Goal: Transaction & Acquisition: Purchase product/service

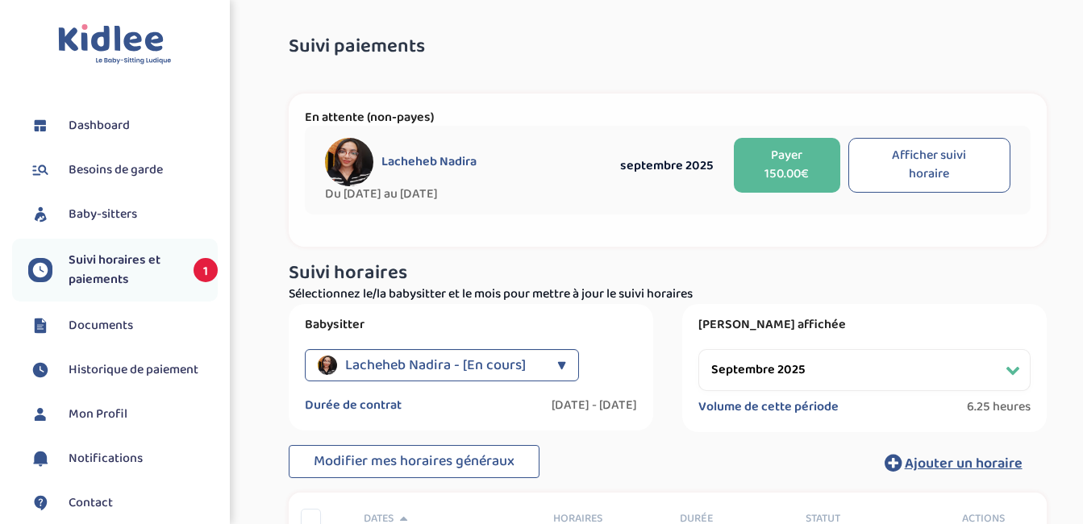
select select "septembre 2025"
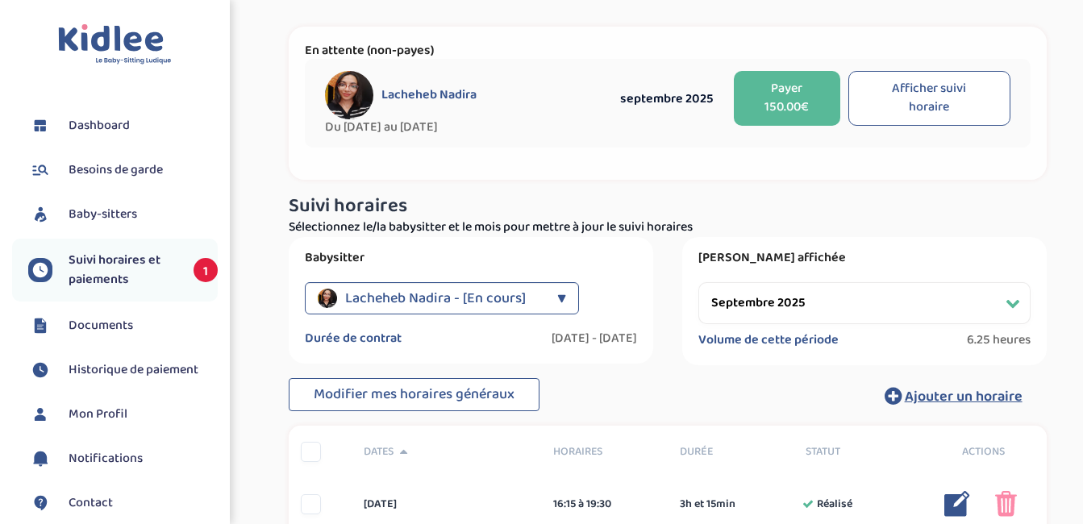
scroll to position [66, 0]
click at [791, 99] on button "Payer 150.00€" at bounding box center [787, 99] width 107 height 55
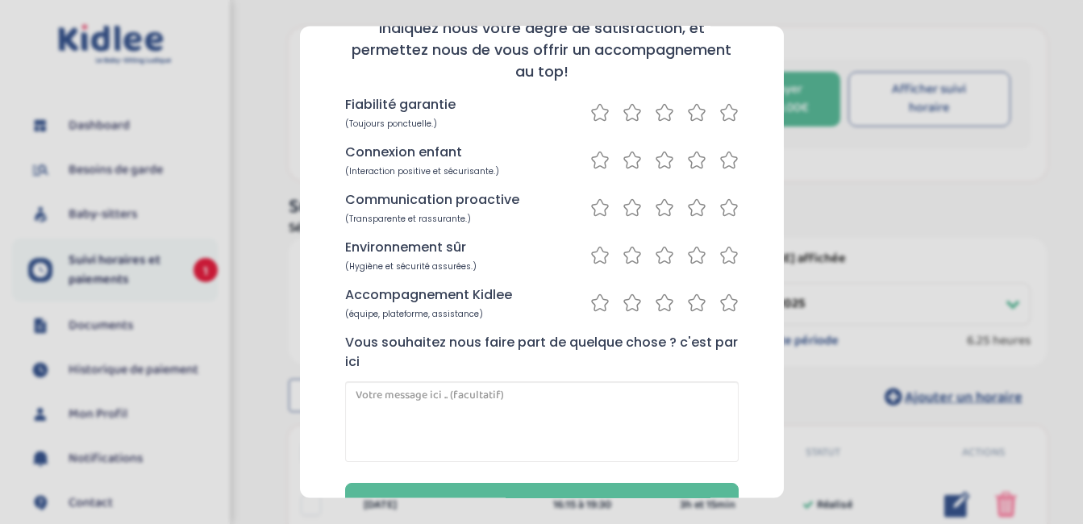
scroll to position [176, 0]
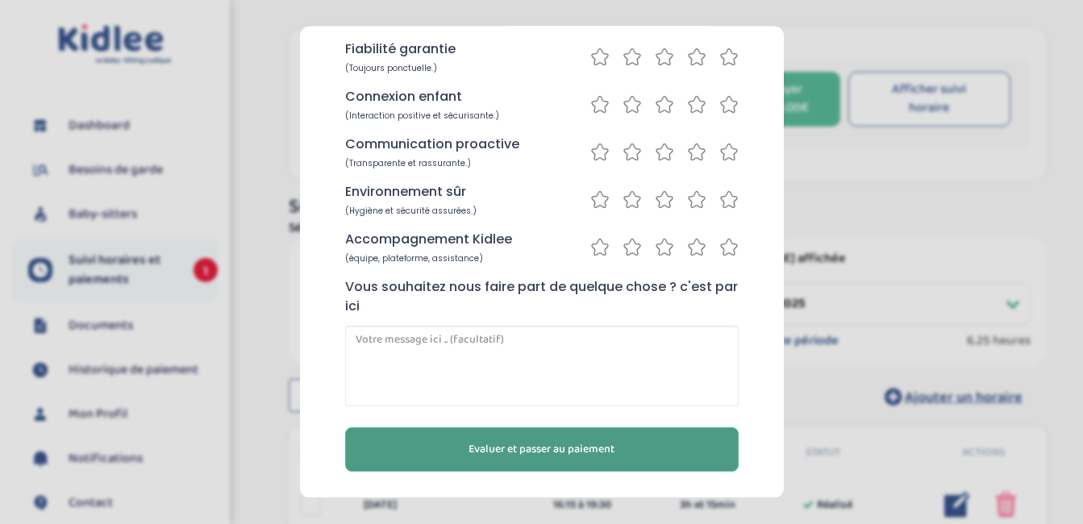
click at [613, 439] on button "Evaluer et passer au paiement" at bounding box center [541, 450] width 393 height 44
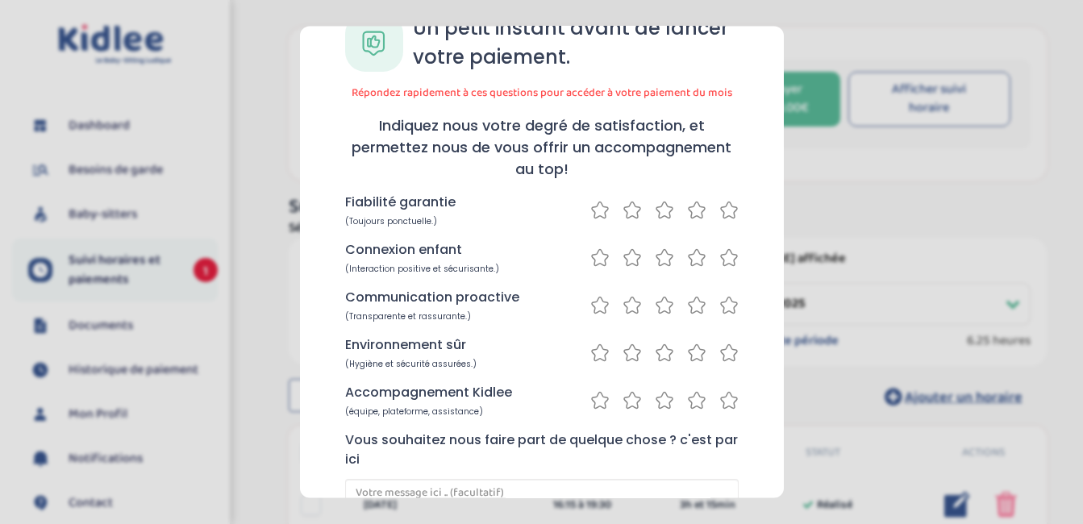
scroll to position [0, 0]
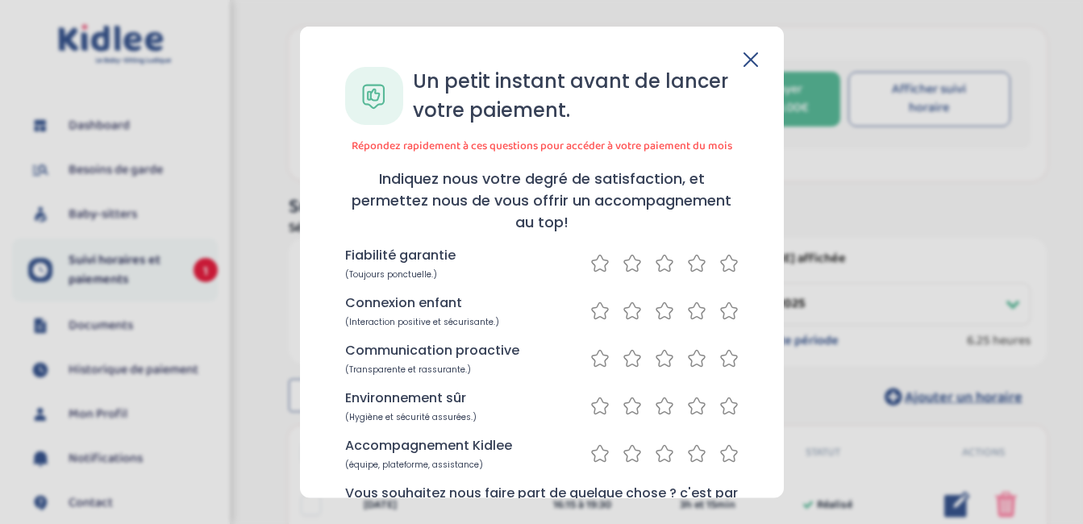
click at [731, 262] on icon at bounding box center [729, 263] width 16 height 16
click at [600, 259] on icon at bounding box center [599, 263] width 19 height 20
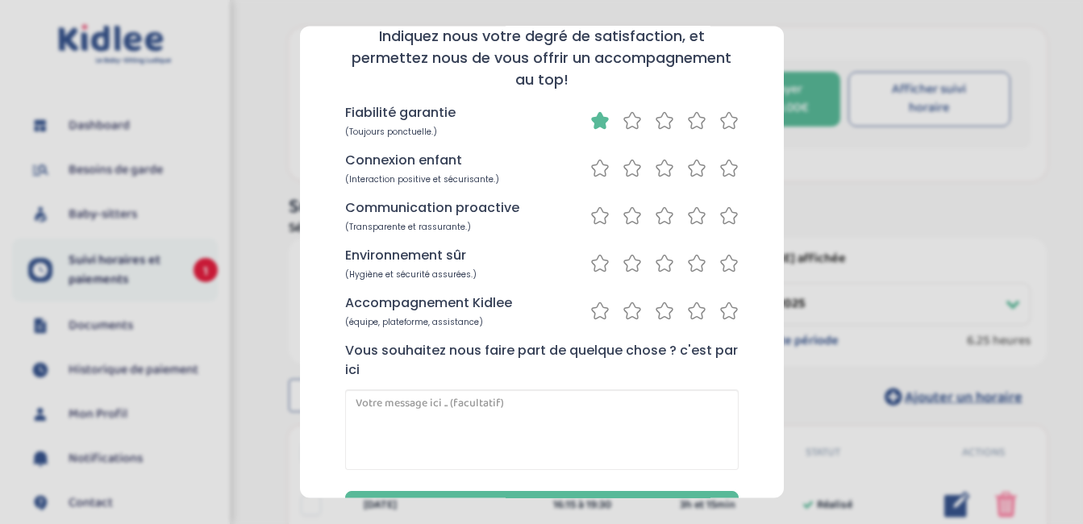
scroll to position [140, 0]
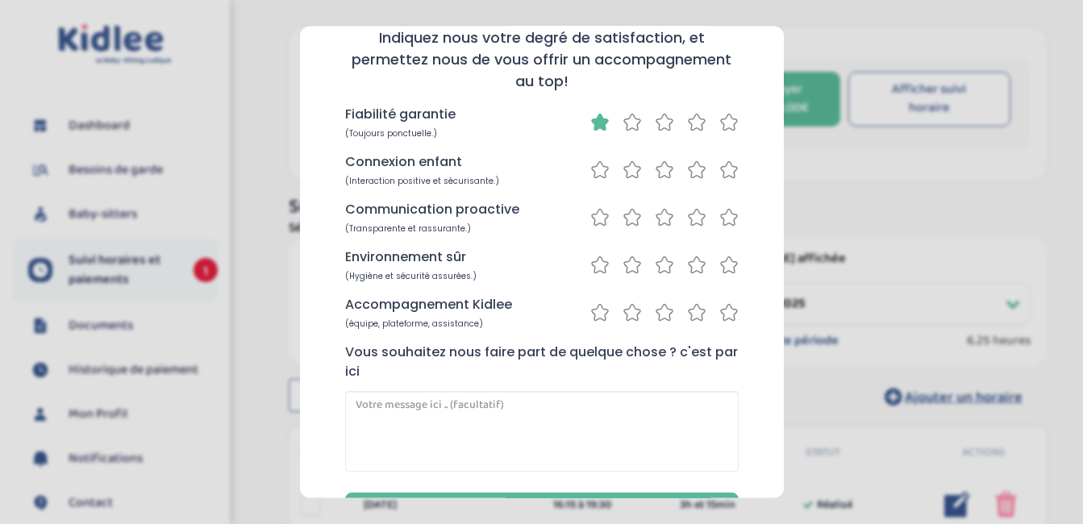
click at [719, 121] on icon at bounding box center [728, 123] width 19 height 20
click at [663, 168] on icon at bounding box center [664, 170] width 19 height 20
click at [727, 170] on icon at bounding box center [728, 170] width 19 height 20
click at [722, 217] on icon at bounding box center [728, 218] width 19 height 20
click at [722, 261] on icon at bounding box center [728, 266] width 19 height 20
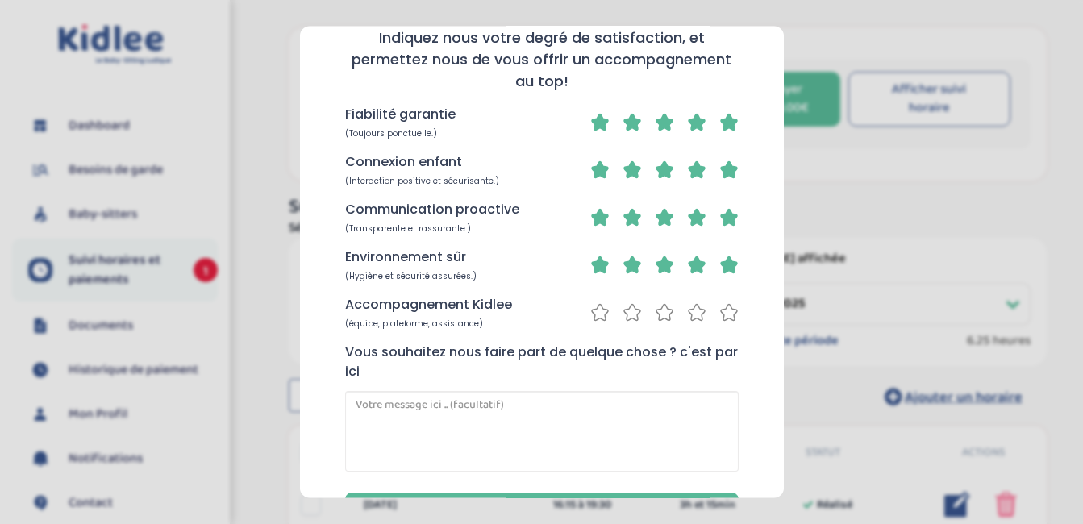
click at [726, 313] on icon at bounding box center [728, 313] width 19 height 20
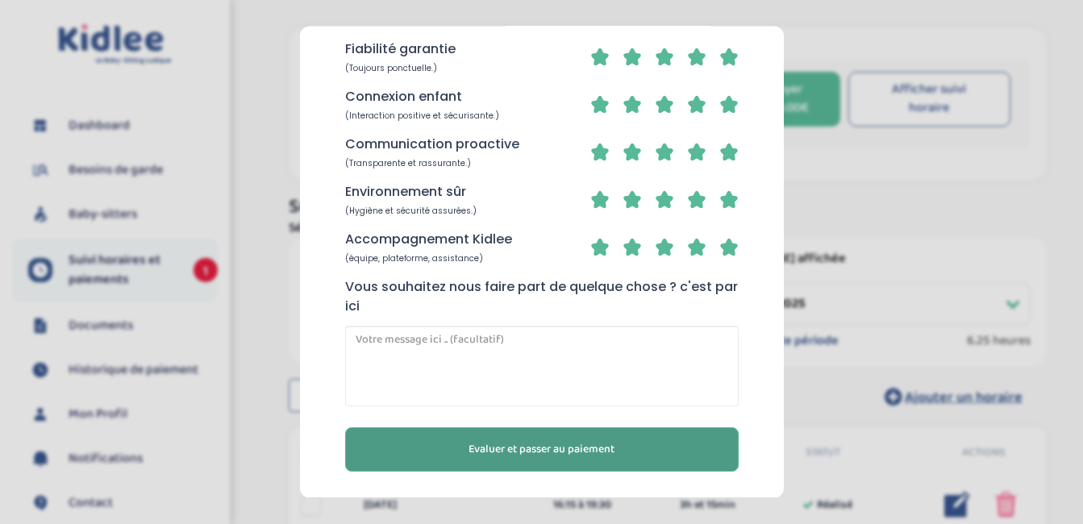
click at [544, 448] on span "Evaluer et passer au paiement" at bounding box center [541, 450] width 146 height 17
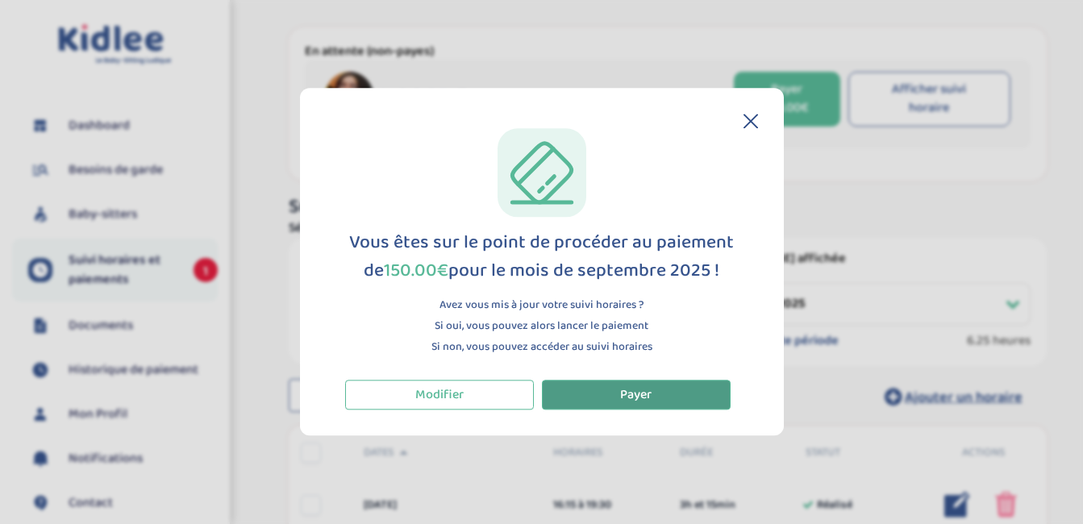
click at [647, 401] on span "Payer" at bounding box center [635, 395] width 31 height 20
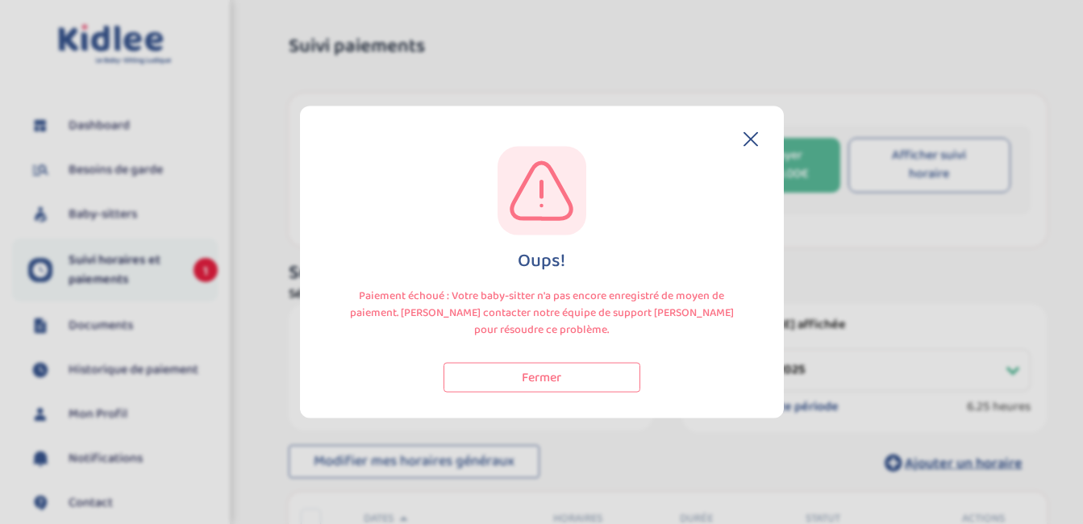
select select "septembre 2025"
click at [751, 138] on icon at bounding box center [750, 139] width 13 height 13
